Goal: Information Seeking & Learning: Learn about a topic

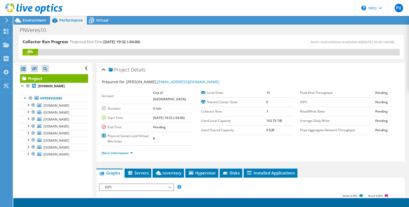
click at [167, 185] on span "IOPS" at bounding box center [136, 187] width 68 height 6
click at [125, 135] on label "Physical Servers and Virtual Machines" at bounding box center [127, 138] width 51 height 11
click at [163, 139] on td "8" at bounding box center [173, 139] width 40 height 14
click at [131, 150] on link "More Information" at bounding box center [117, 152] width 31 height 5
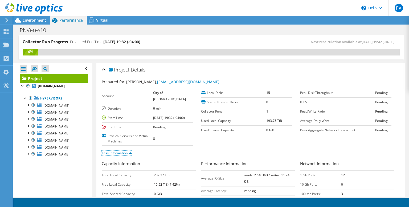
scroll to position [53, 0]
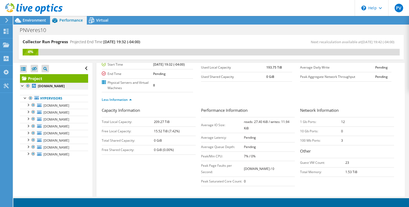
click at [24, 86] on div at bounding box center [22, 85] width 5 height 5
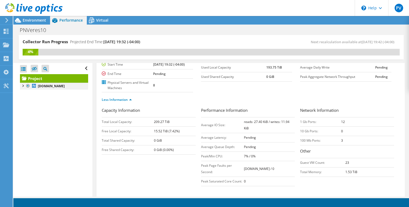
click at [22, 85] on div at bounding box center [22, 85] width 5 height 5
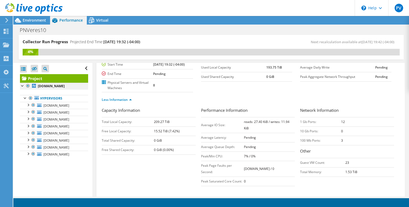
click at [22, 85] on div at bounding box center [22, 85] width 5 height 5
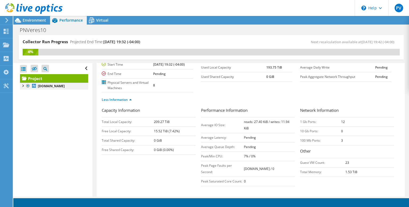
click at [22, 86] on div at bounding box center [22, 85] width 5 height 5
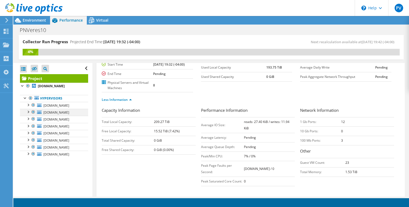
click at [27, 112] on div at bounding box center [27, 111] width 5 height 5
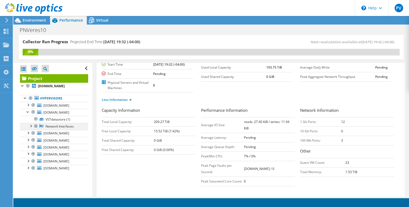
click at [29, 124] on div at bounding box center [30, 125] width 5 height 5
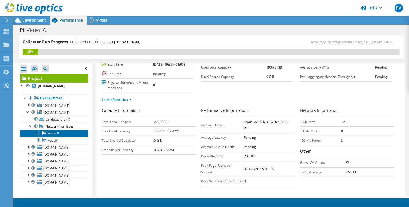
click at [57, 132] on link "vmnic0" at bounding box center [54, 133] width 68 height 7
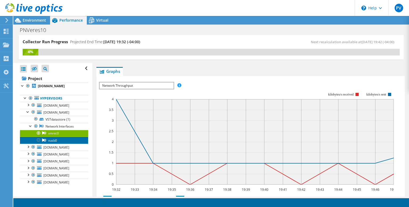
click at [51, 140] on link "vusb0" at bounding box center [54, 140] width 68 height 7
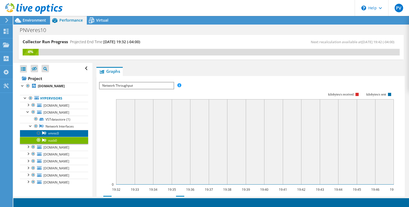
click at [51, 132] on link "vmnic0" at bounding box center [54, 133] width 68 height 7
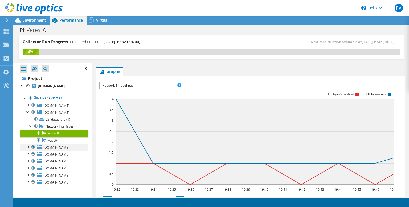
click at [28, 146] on div at bounding box center [27, 146] width 5 height 5
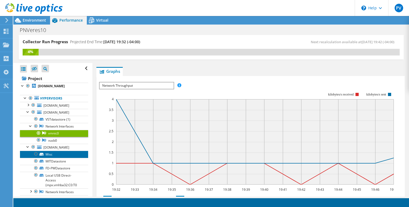
click at [49, 153] on link "Misc" at bounding box center [54, 153] width 68 height 7
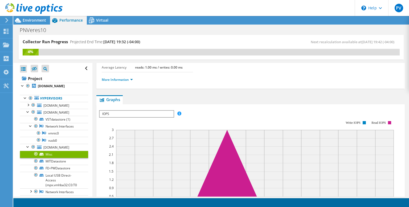
scroll to position [81, 0]
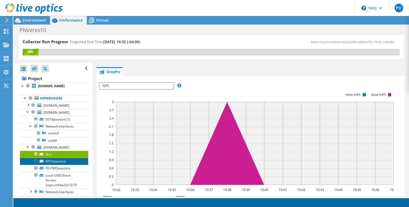
click at [51, 160] on link "MITDatastore" at bounding box center [54, 161] width 68 height 7
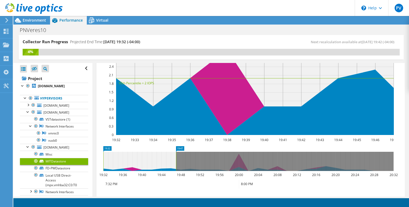
scroll to position [104, 0]
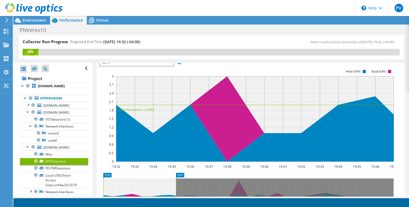
click at [27, 161] on link "MITDatastore" at bounding box center [54, 161] width 68 height 7
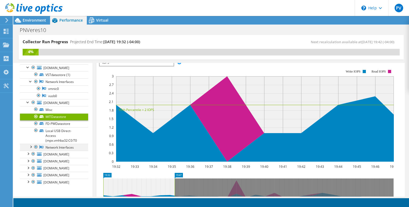
click at [31, 146] on div at bounding box center [30, 146] width 5 height 5
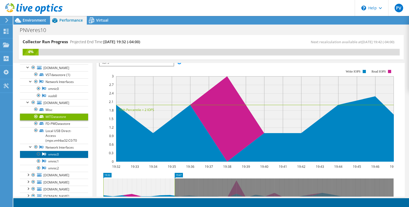
click at [54, 155] on link "vmnic0" at bounding box center [54, 153] width 68 height 7
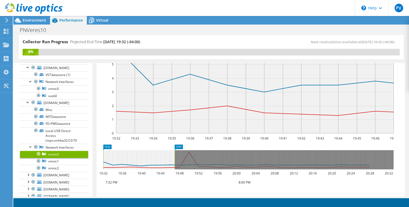
scroll to position [76, 0]
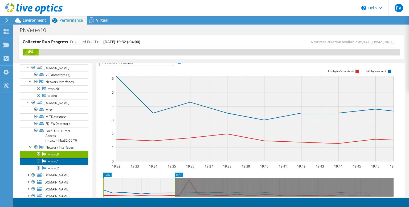
click at [54, 159] on link "vmnic1" at bounding box center [54, 161] width 68 height 7
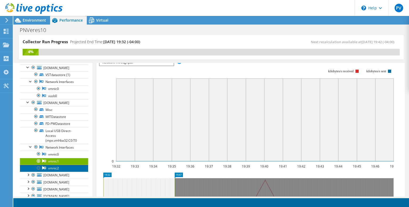
click at [55, 167] on link "vmnic2" at bounding box center [54, 168] width 68 height 7
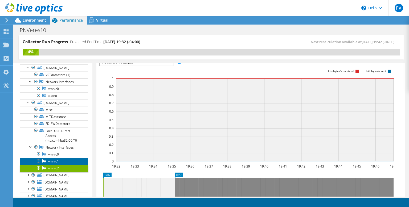
click at [54, 161] on link "vmnic1" at bounding box center [54, 161] width 68 height 7
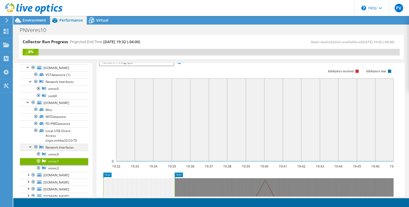
click at [31, 145] on div at bounding box center [30, 146] width 5 height 5
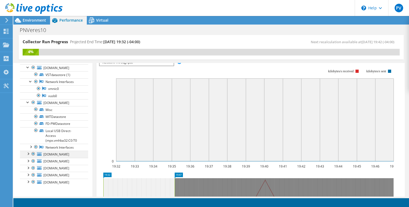
click at [28, 153] on div at bounding box center [27, 152] width 5 height 5
